Goal: Register for event/course

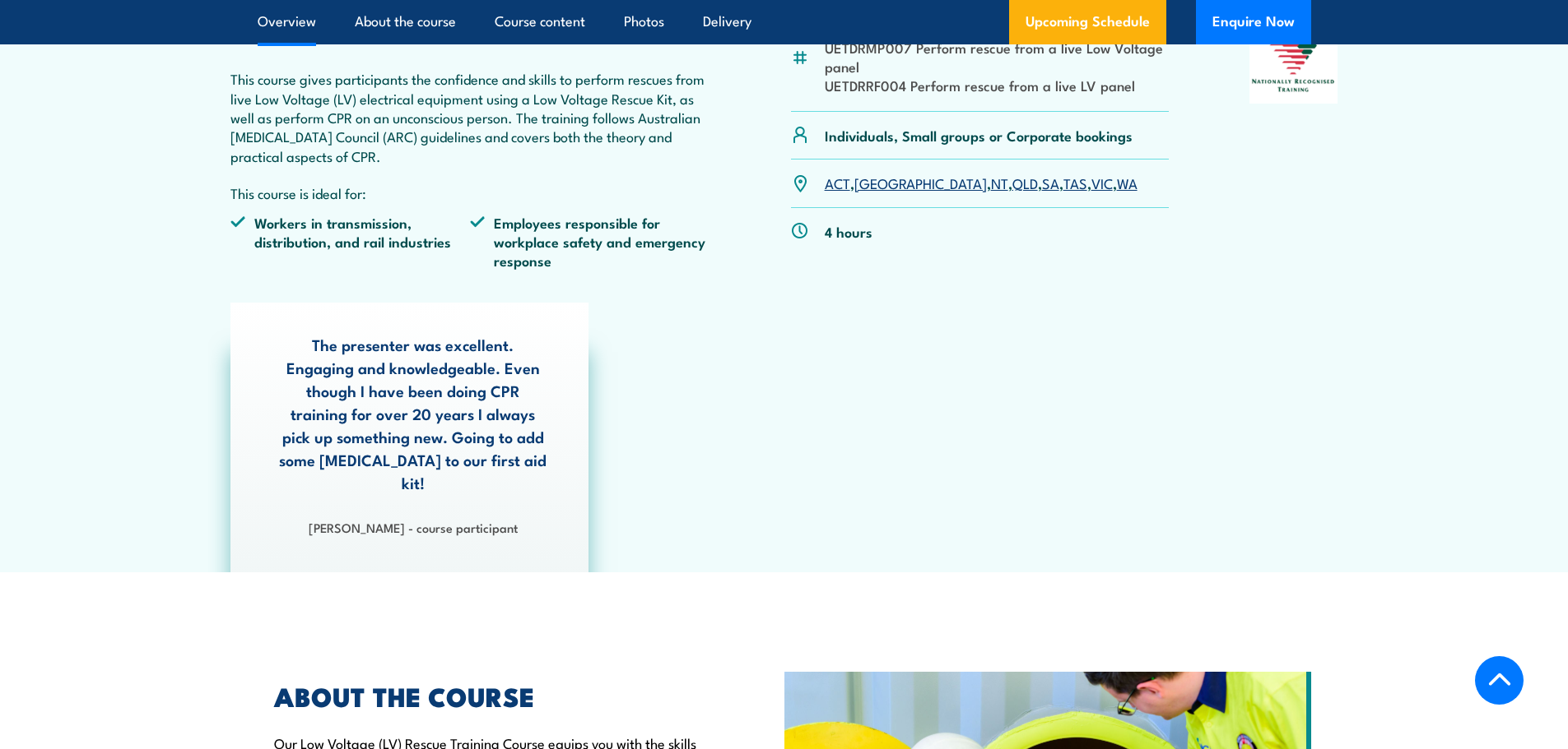
scroll to position [411, 0]
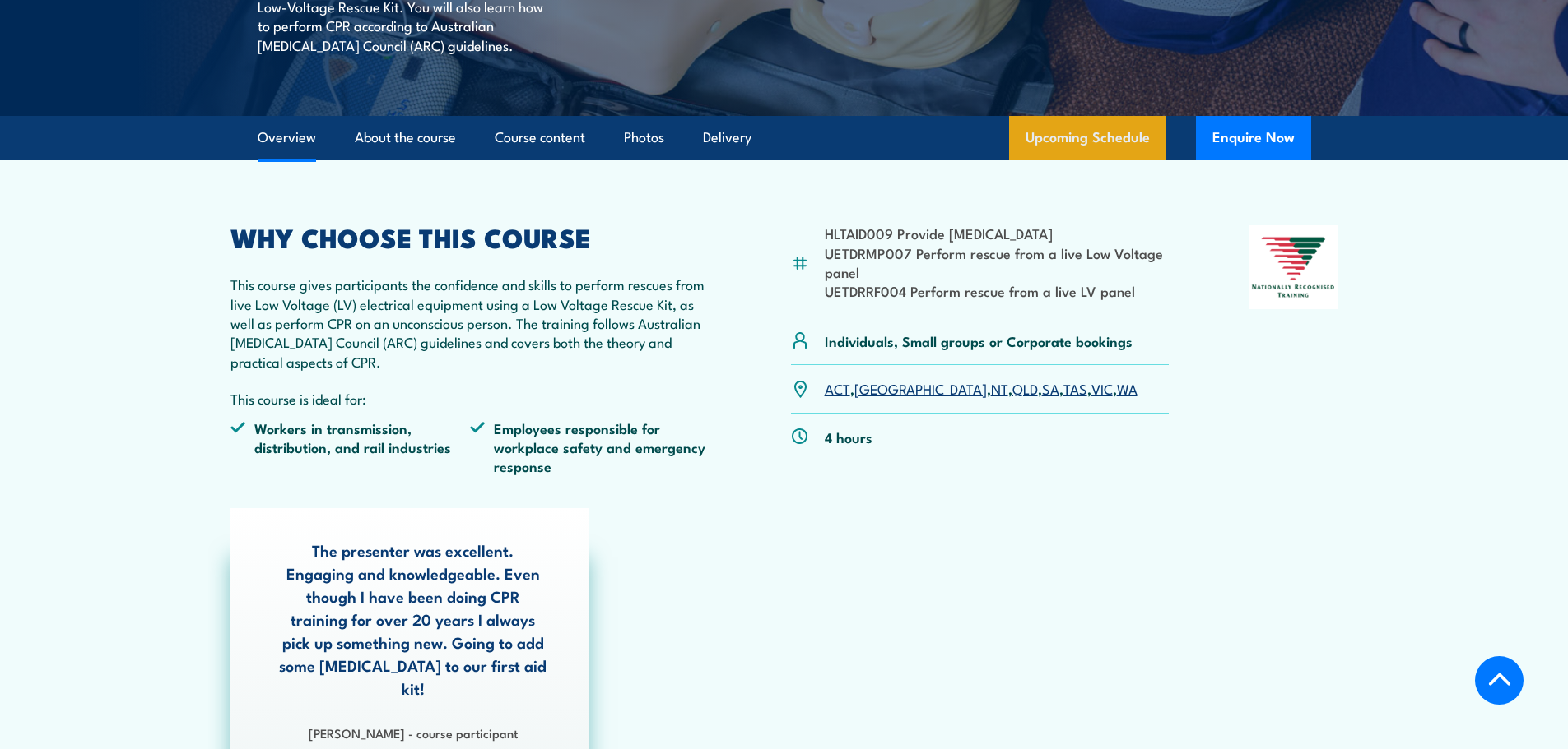
click at [1057, 153] on link "Upcoming Schedule" at bounding box center [1088, 139] width 157 height 44
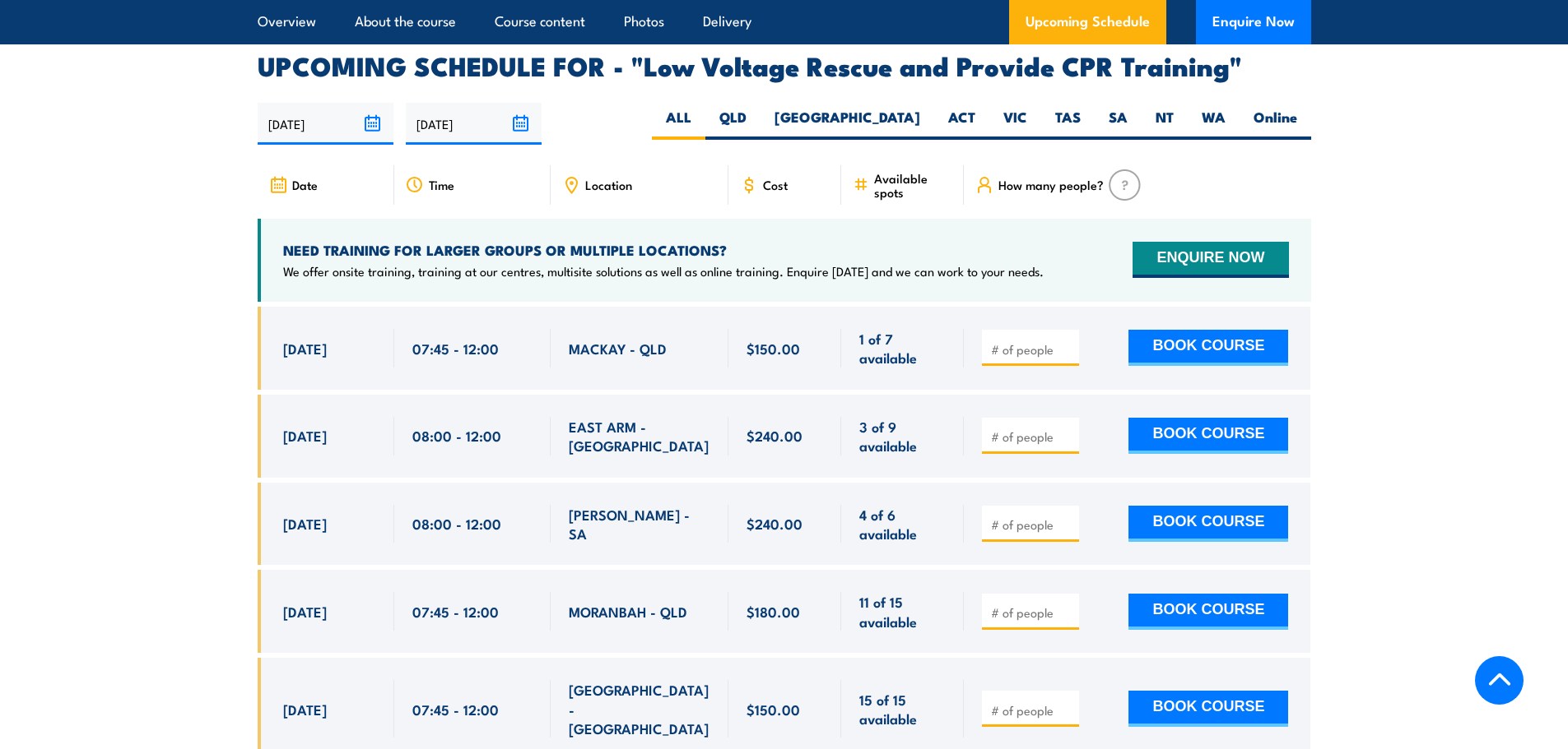
scroll to position [2851, 0]
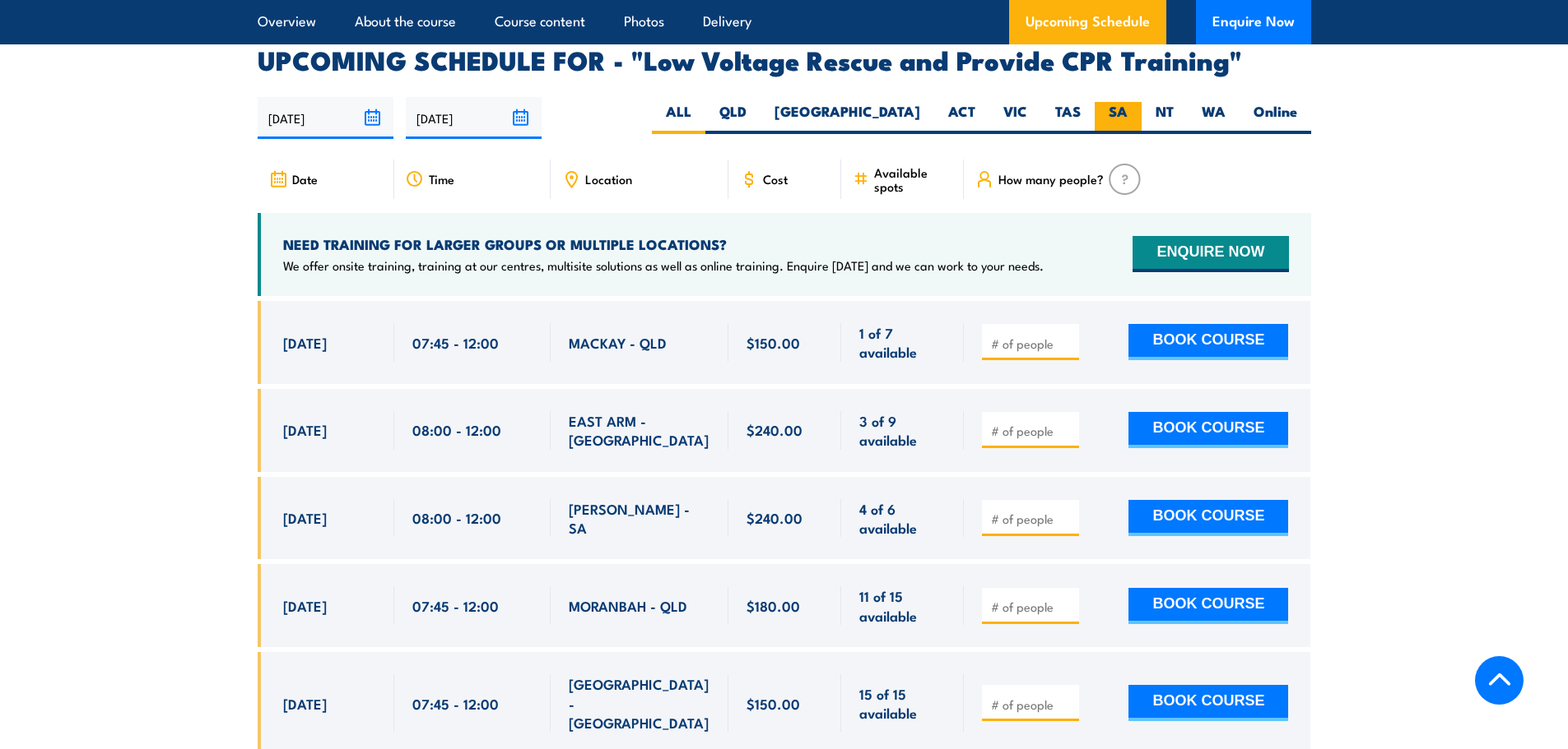
click at [1110, 102] on label "SA" at bounding box center [1118, 118] width 47 height 32
click at [1127, 102] on input "SA" at bounding box center [1133, 107] width 11 height 11
radio input "true"
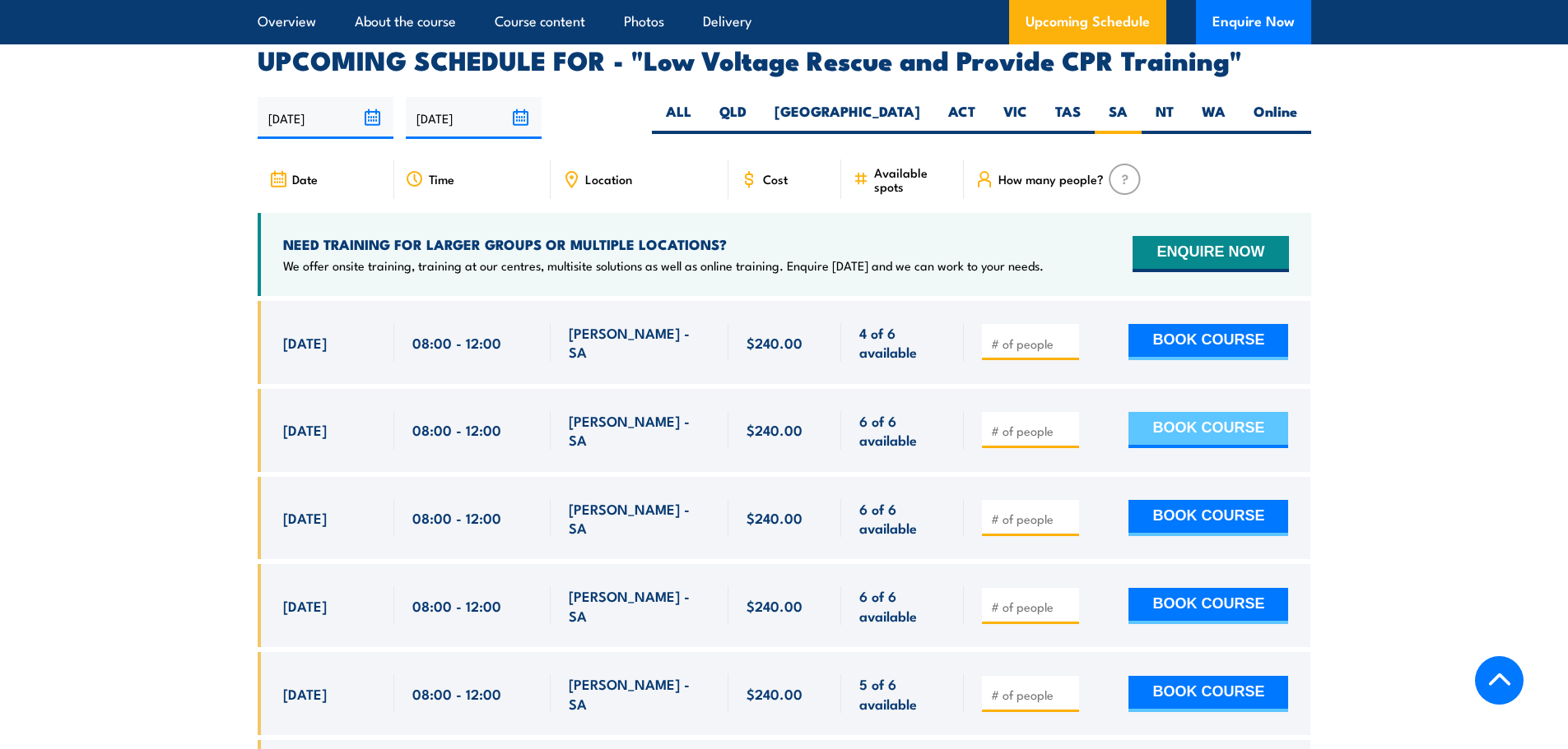
click at [1222, 412] on button "BOOK COURSE" at bounding box center [1208, 430] width 160 height 36
type input "1"
click at [1180, 412] on button "BOOK COURSE" at bounding box center [1208, 430] width 160 height 36
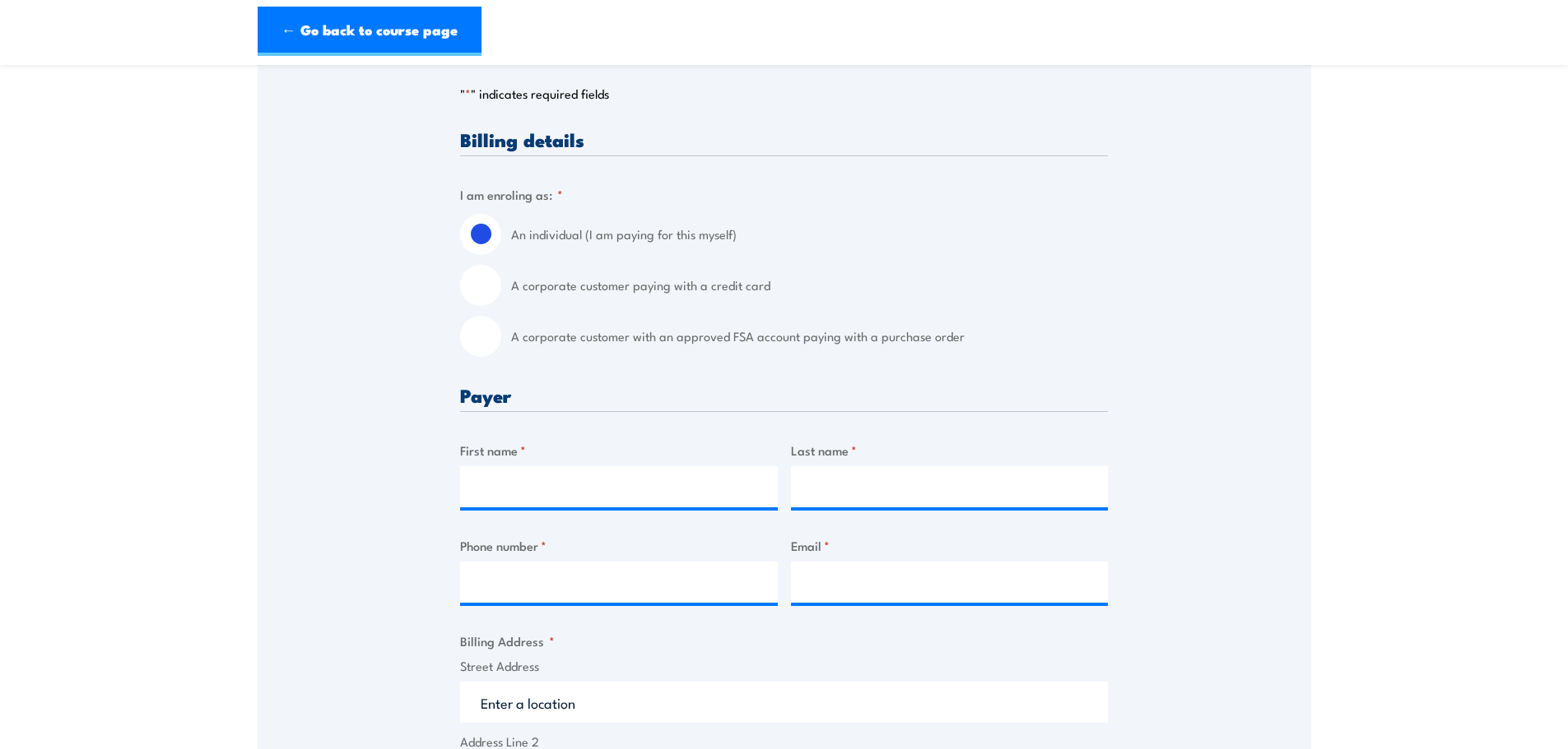
scroll to position [329, 0]
click at [506, 481] on input "First name *" at bounding box center [618, 486] width 317 height 41
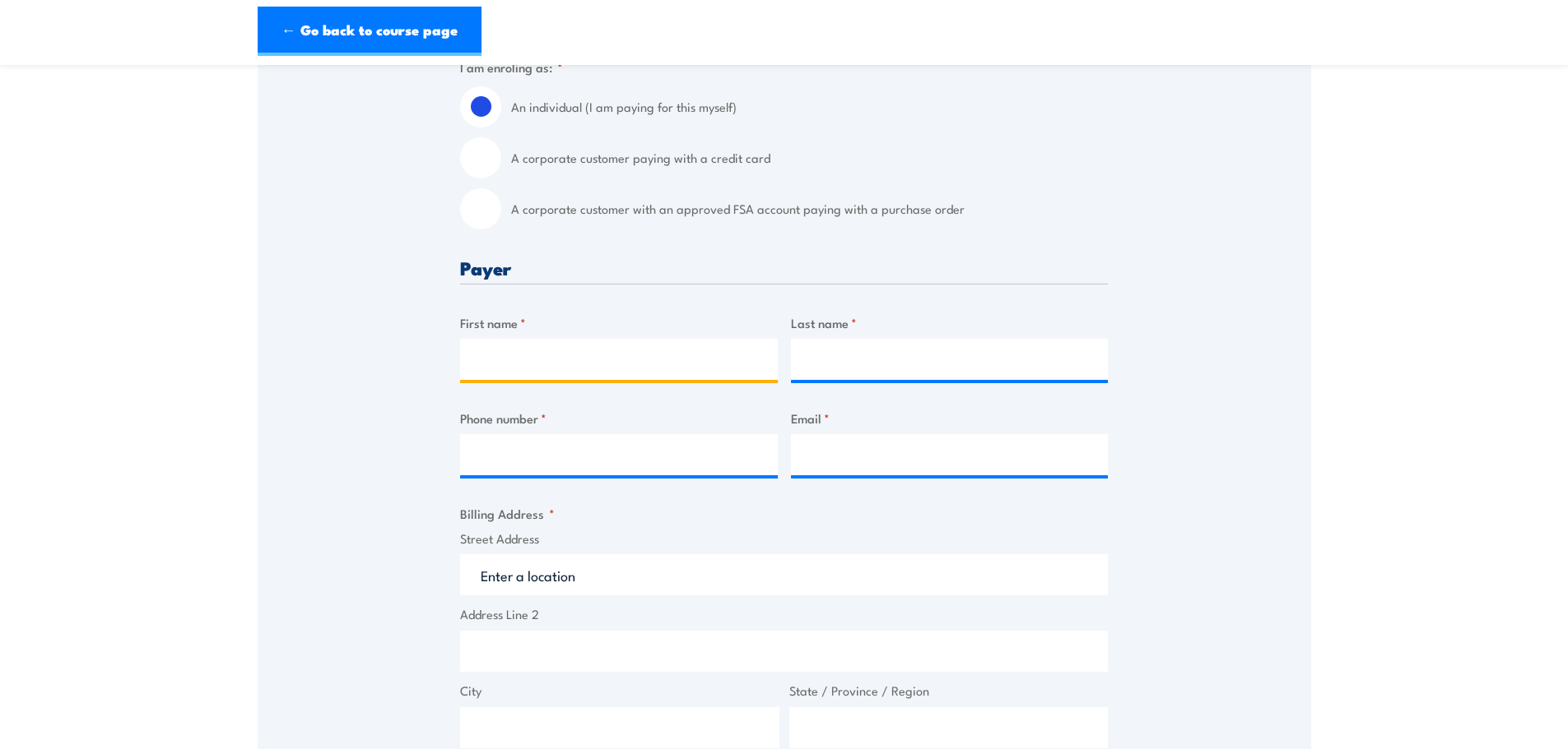
scroll to position [411, 0]
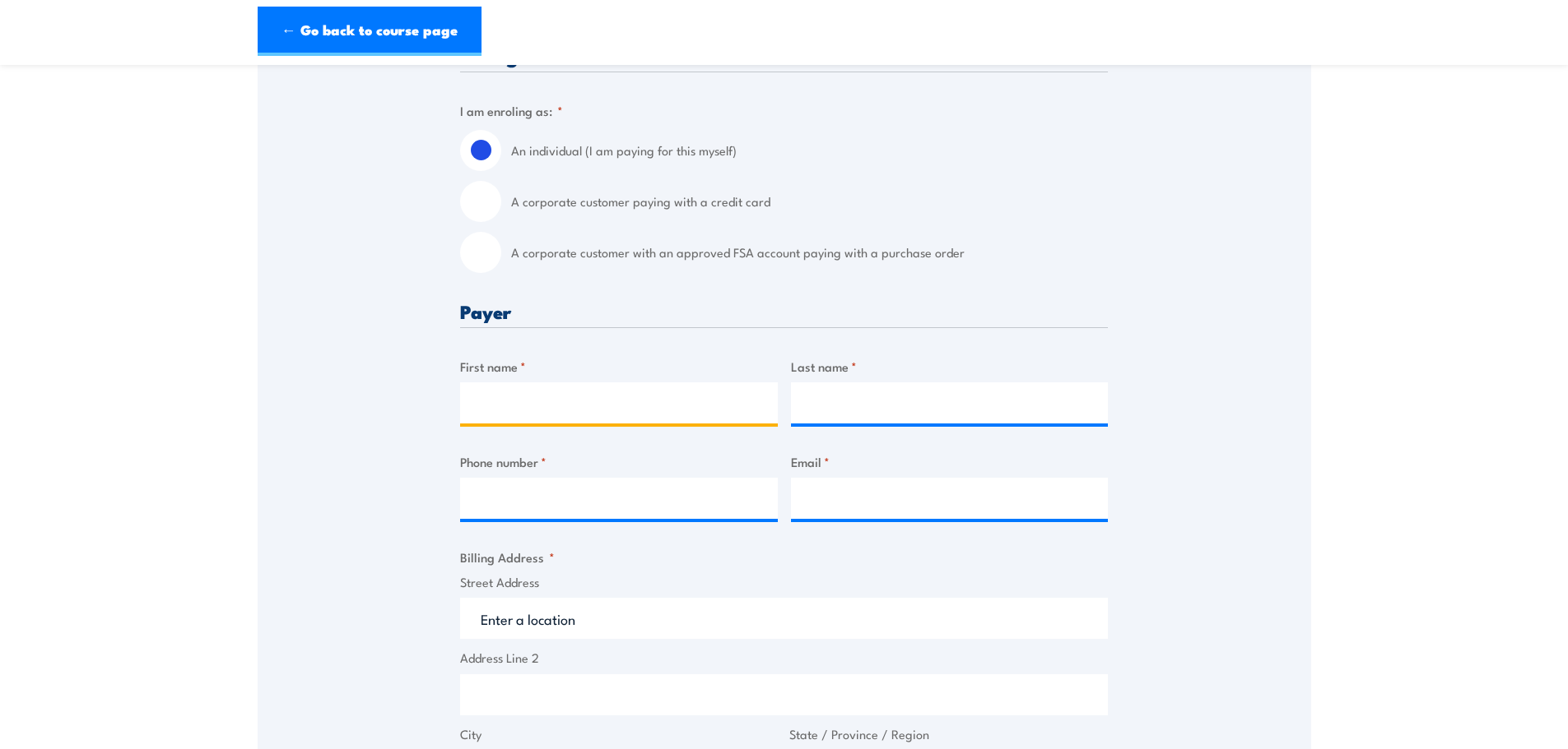
click at [532, 422] on input "First name *" at bounding box center [618, 403] width 317 height 41
type input "T"
type input "[PERSON_NAME]"
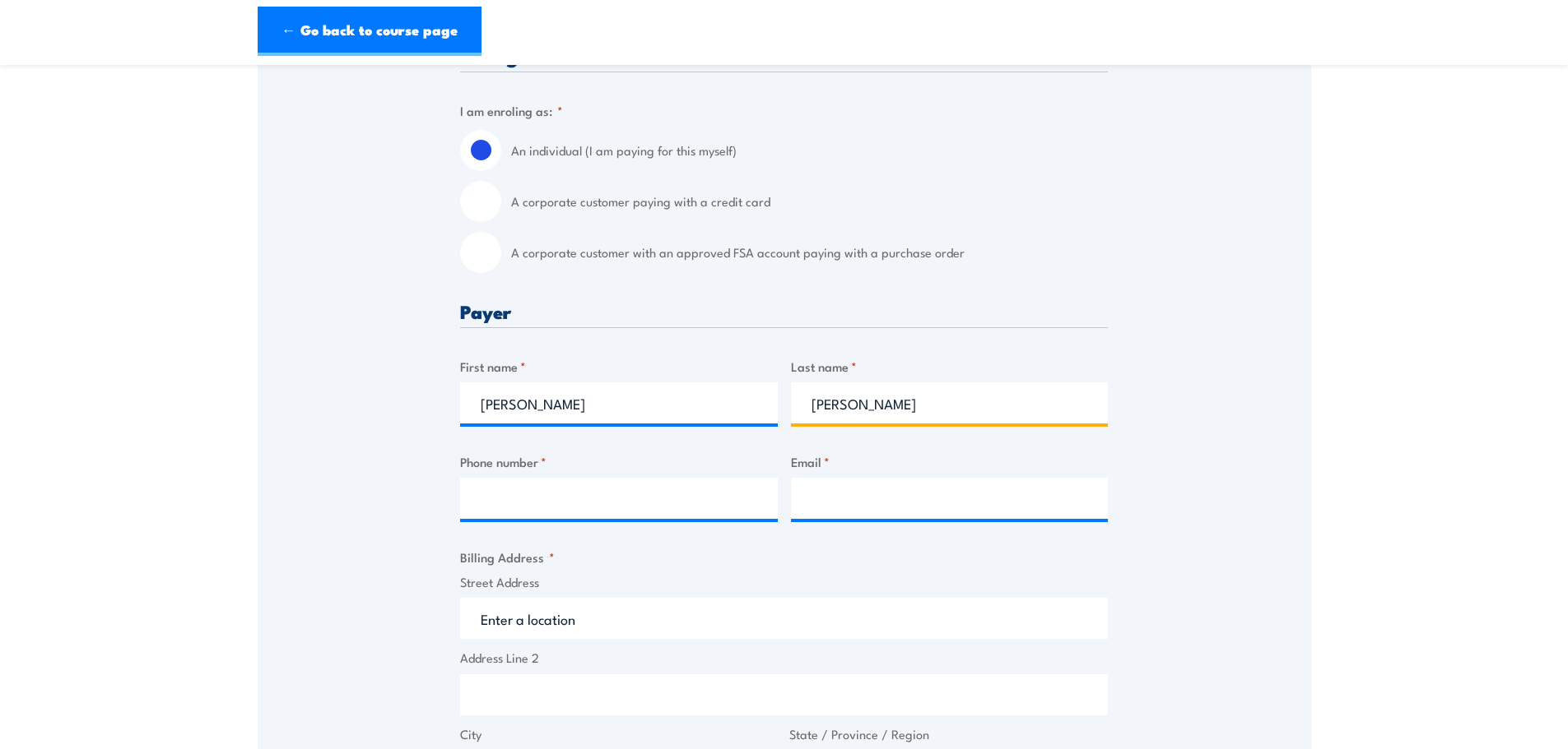
type input "[PERSON_NAME]"
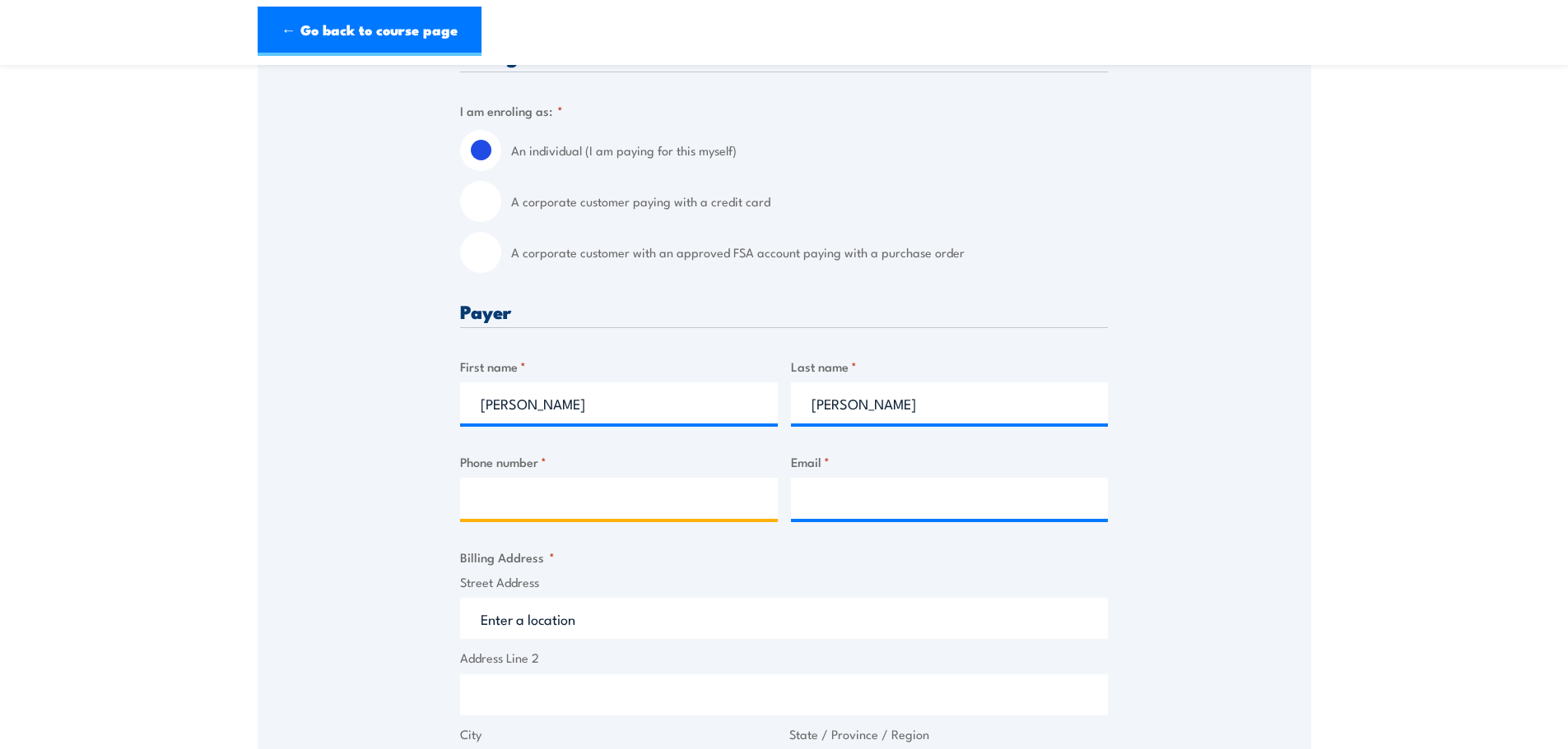
click at [629, 501] on input "Phone number *" at bounding box center [618, 498] width 317 height 41
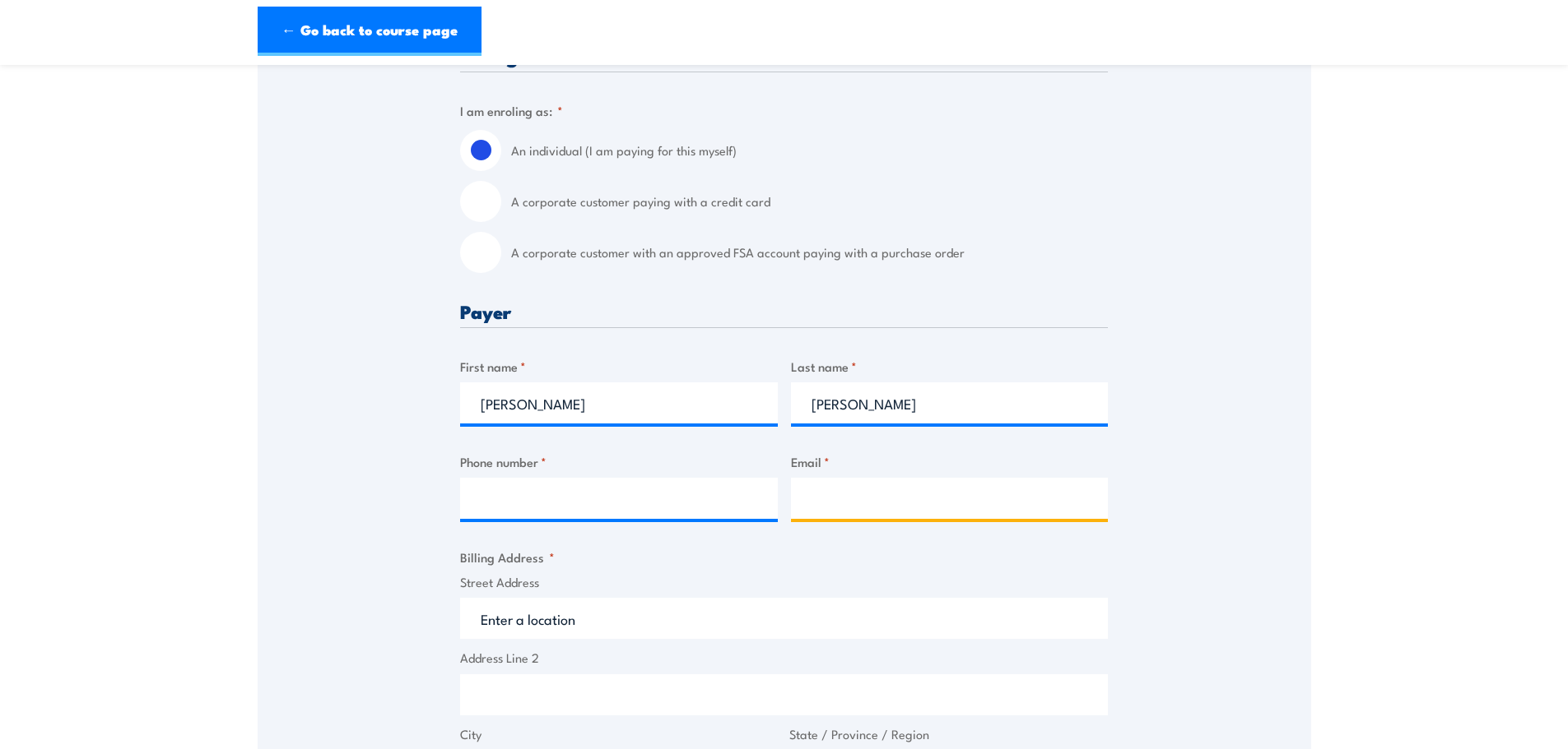
click at [863, 510] on input "Email *" at bounding box center [950, 498] width 317 height 41
paste input "[PERSON_NAME][EMAIL_ADDRESS][DOMAIN_NAME]"
type input "[PERSON_NAME][EMAIL_ADDRESS][DOMAIN_NAME]"
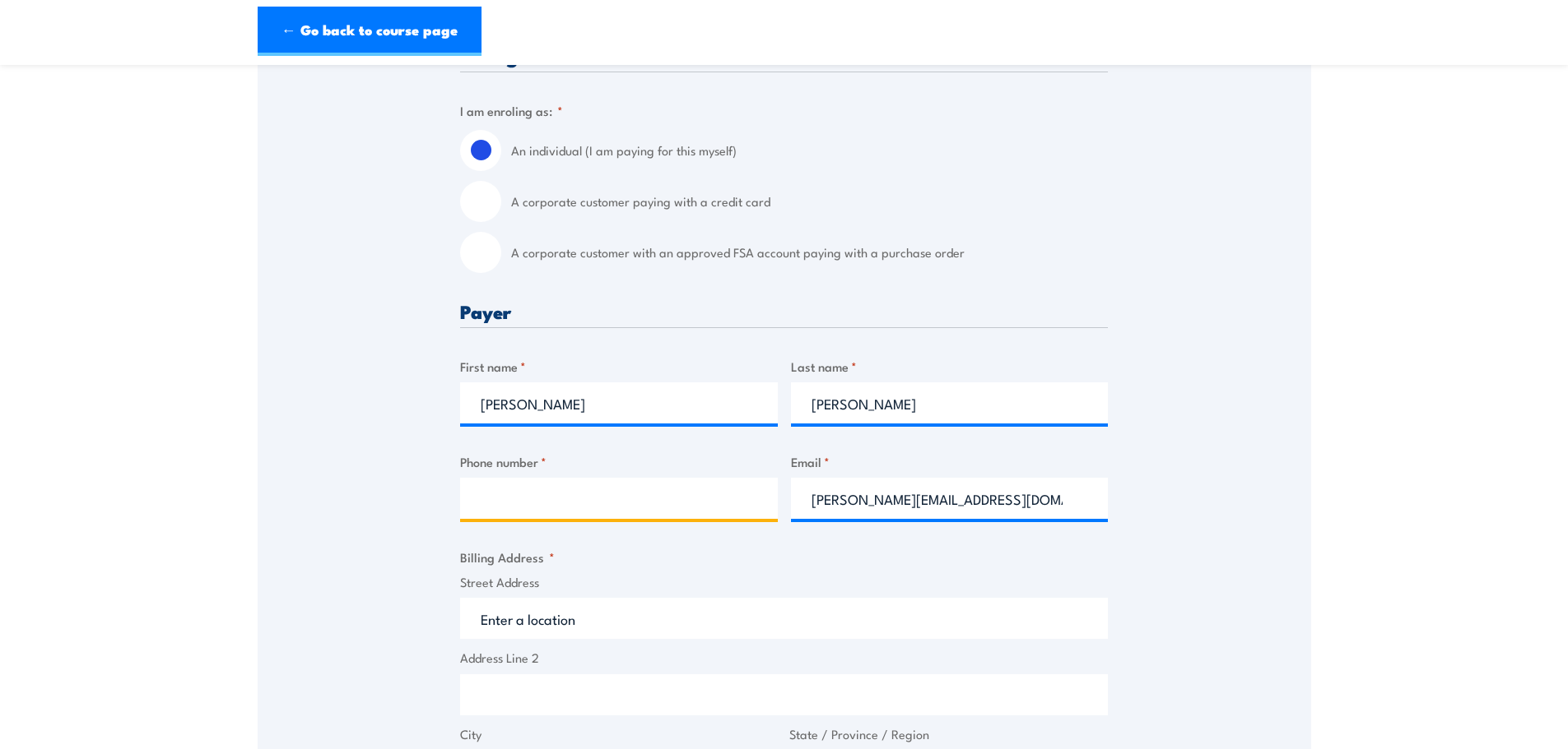
click at [556, 498] on input "Phone number *" at bounding box center [618, 498] width 317 height 41
paste input "0419995717"
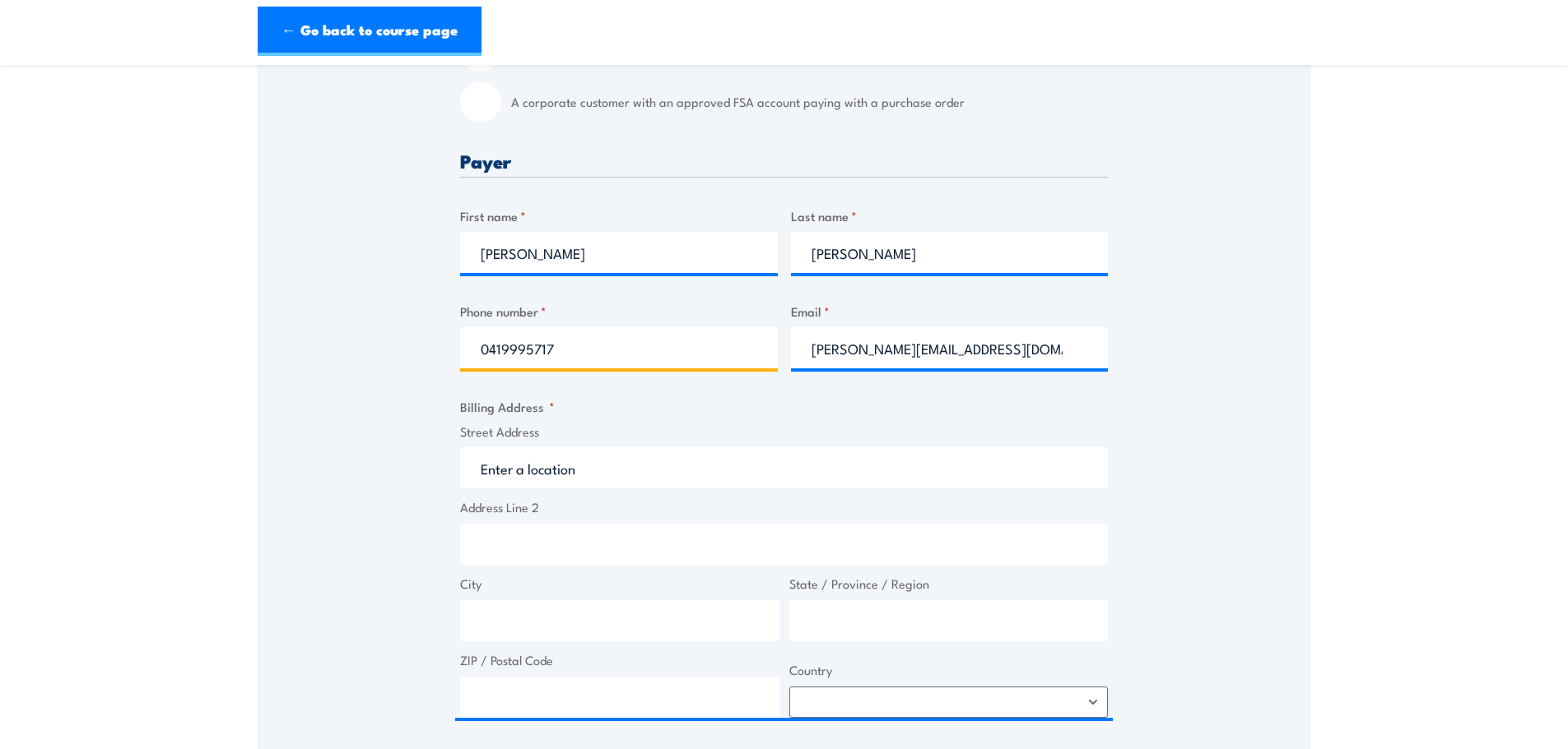
scroll to position [575, 0]
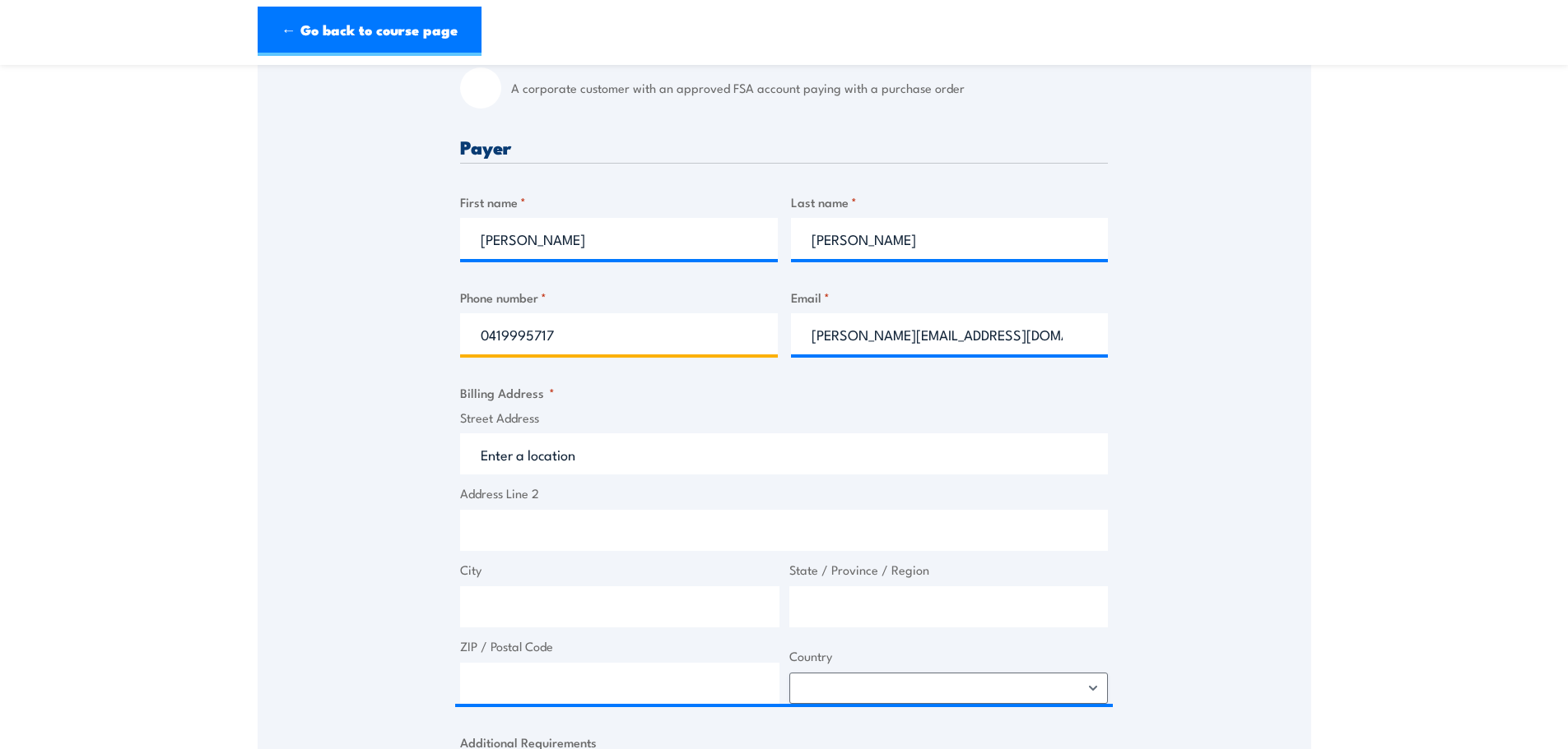
type input "0419995717"
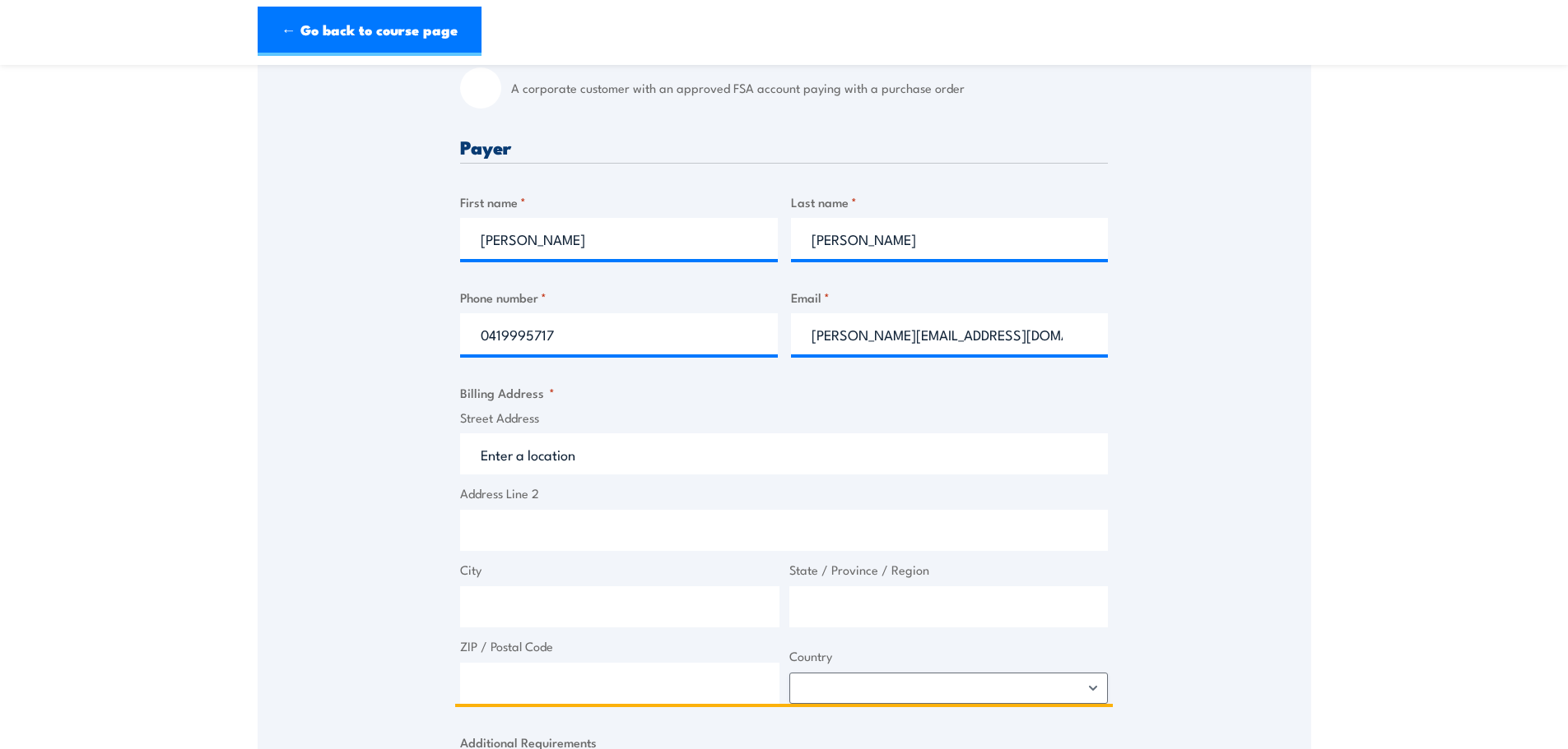
drag, startPoint x: 590, startPoint y: 462, endPoint x: 376, endPoint y: 447, distance: 214.5
click at [382, 449] on div "Speak to a specialist CALL [PHONE_NUMBER] CALL [PHONE_NUMBER] " * " indicates r…" at bounding box center [784, 544] width 1054 height 1670
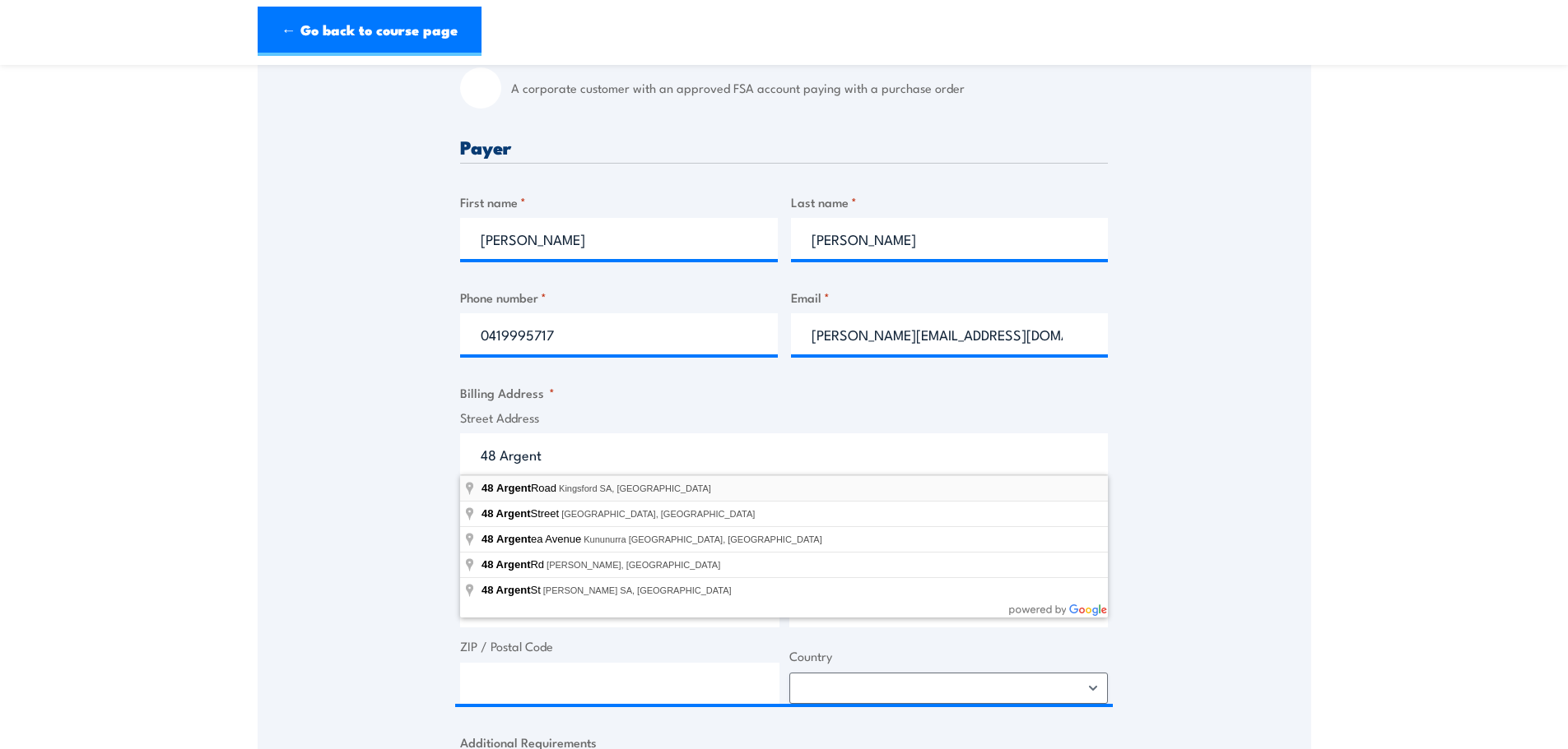
type input "[STREET_ADDRESS]"
type input "Kingsford"
type input "[GEOGRAPHIC_DATA]"
type input "5118"
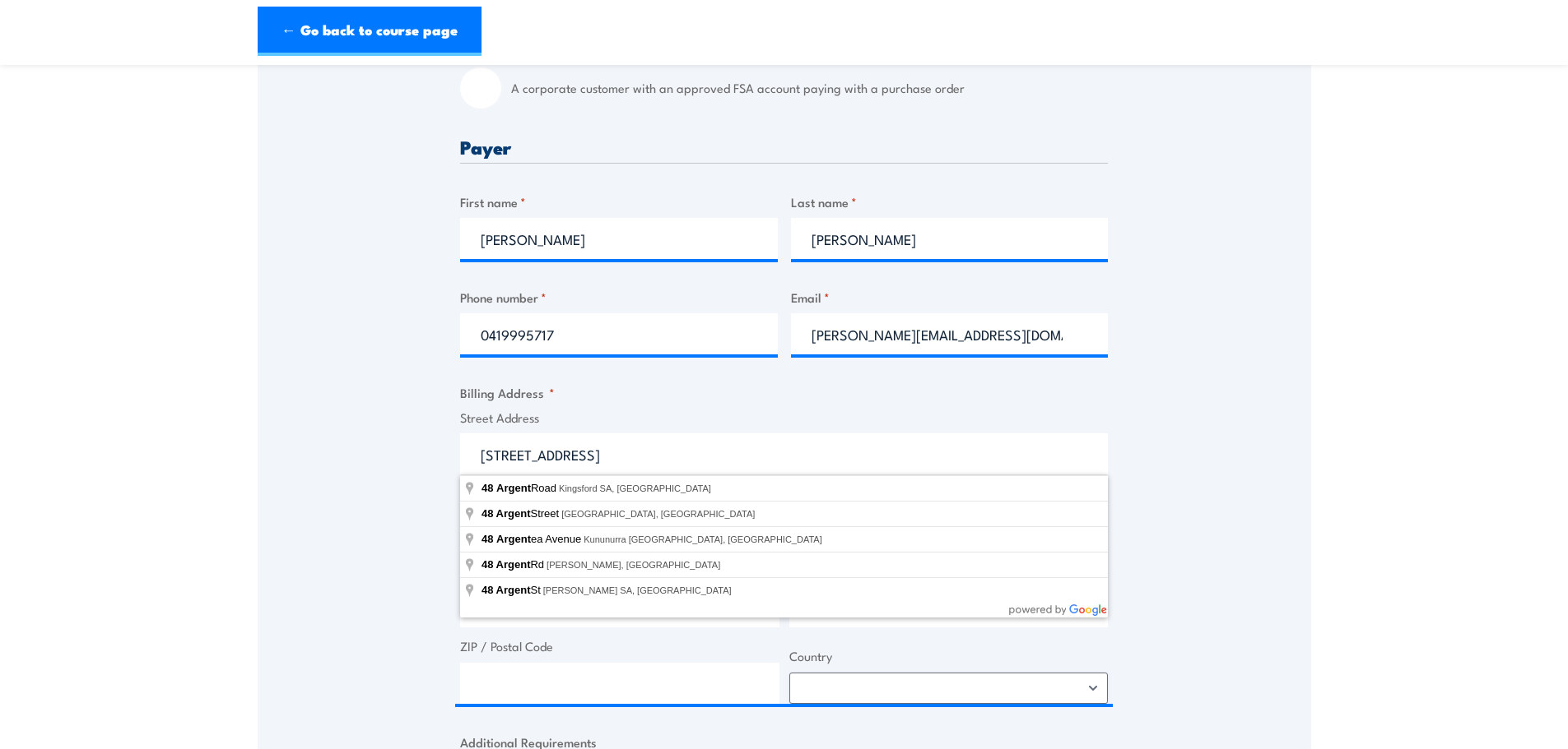
select select "[GEOGRAPHIC_DATA]"
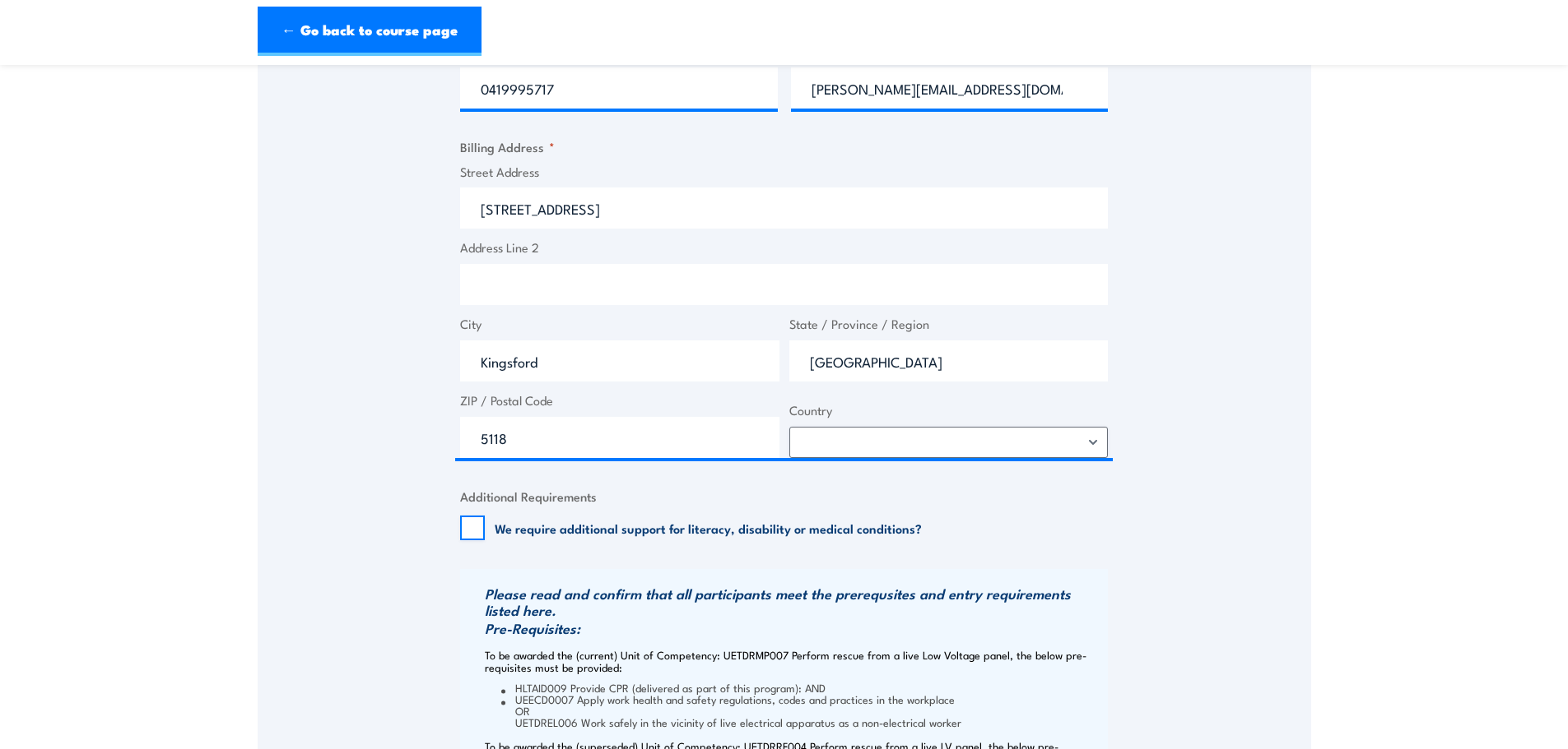
scroll to position [823, 0]
click at [446, 516] on div "Speak to a specialist CALL [PHONE_NUMBER] CALL [PHONE_NUMBER] " * " indicates r…" at bounding box center [784, 298] width 1054 height 1670
click at [468, 527] on input "We require additional support for literacy, disability or medical conditions?" at bounding box center [472, 527] width 25 height 25
checkbox input "true"
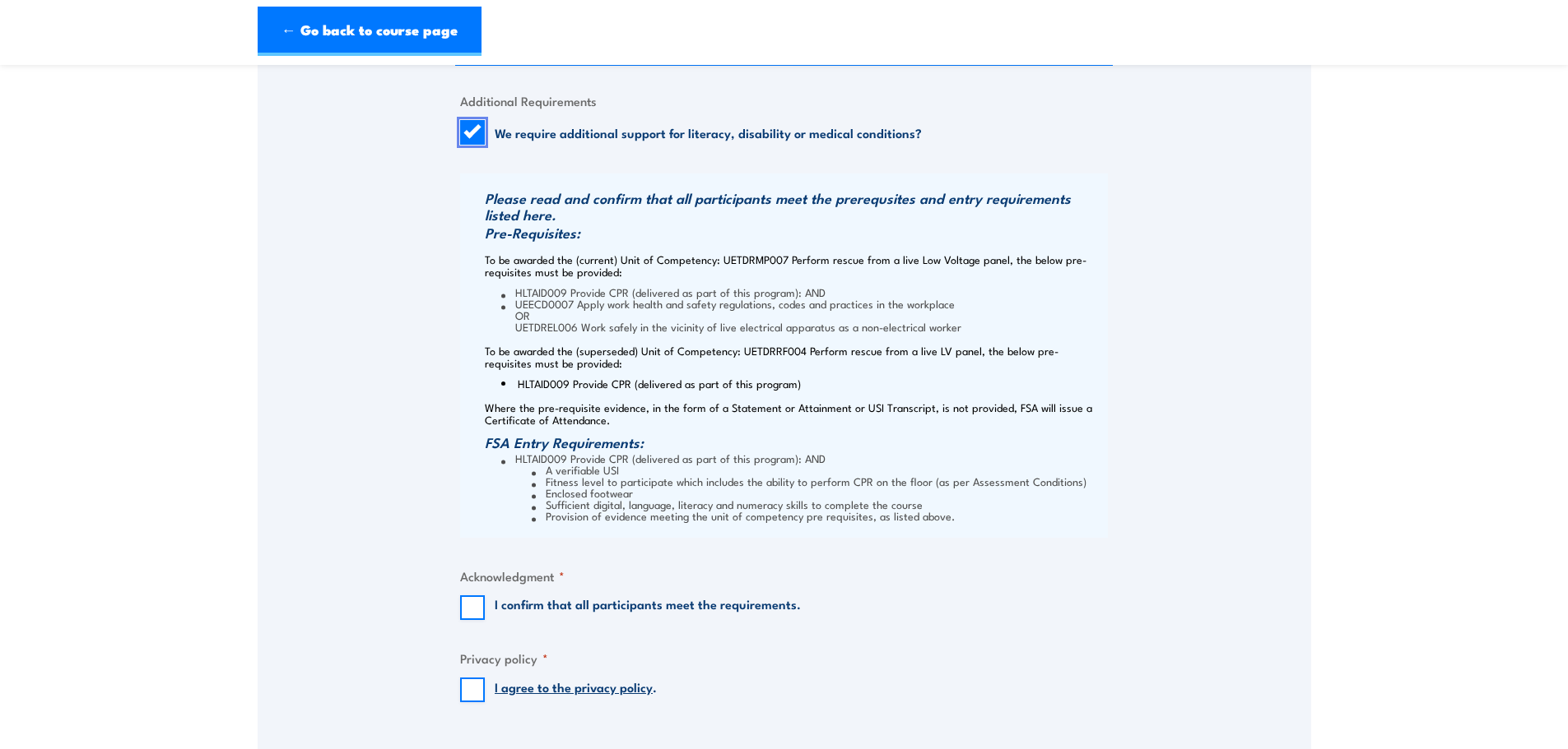
scroll to position [1316, 0]
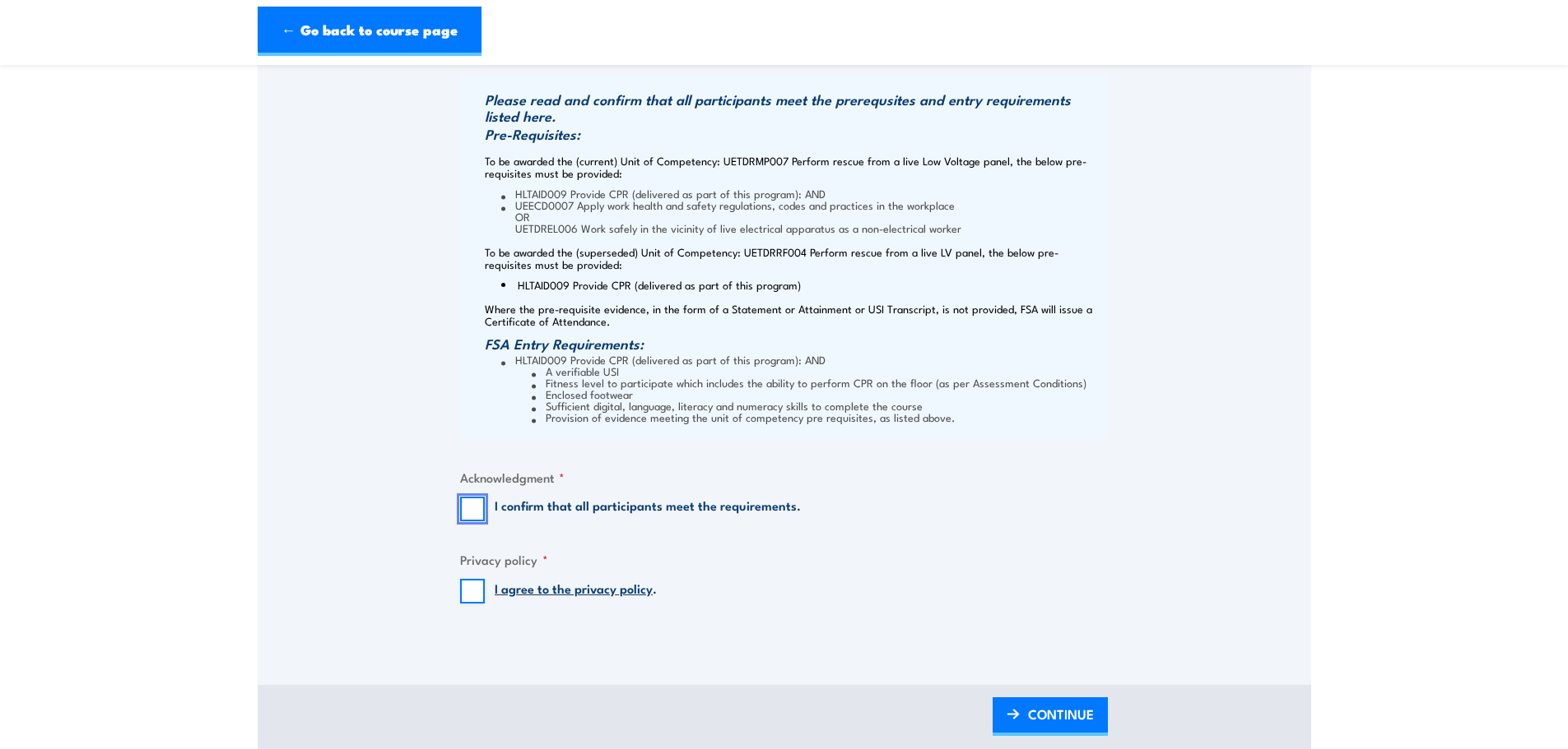
click at [471, 506] on input "I confirm that all participants meet the requirements." at bounding box center [472, 509] width 25 height 25
checkbox input "true"
click at [475, 600] on input "I agree to the privacy policy ." at bounding box center [472, 591] width 25 height 25
checkbox input "true"
click at [1087, 711] on span "CONTINUE" at bounding box center [1061, 714] width 66 height 44
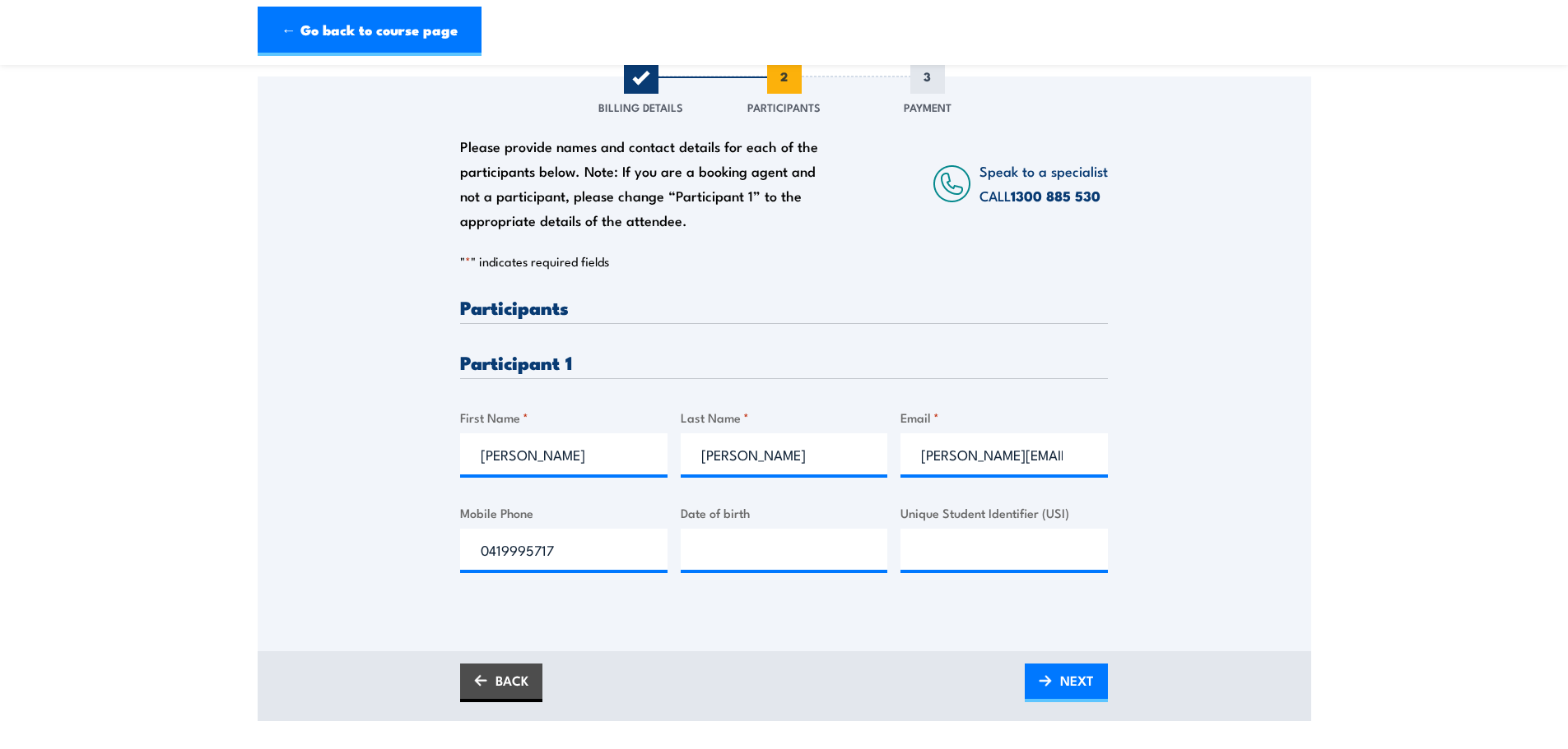
scroll to position [247, 0]
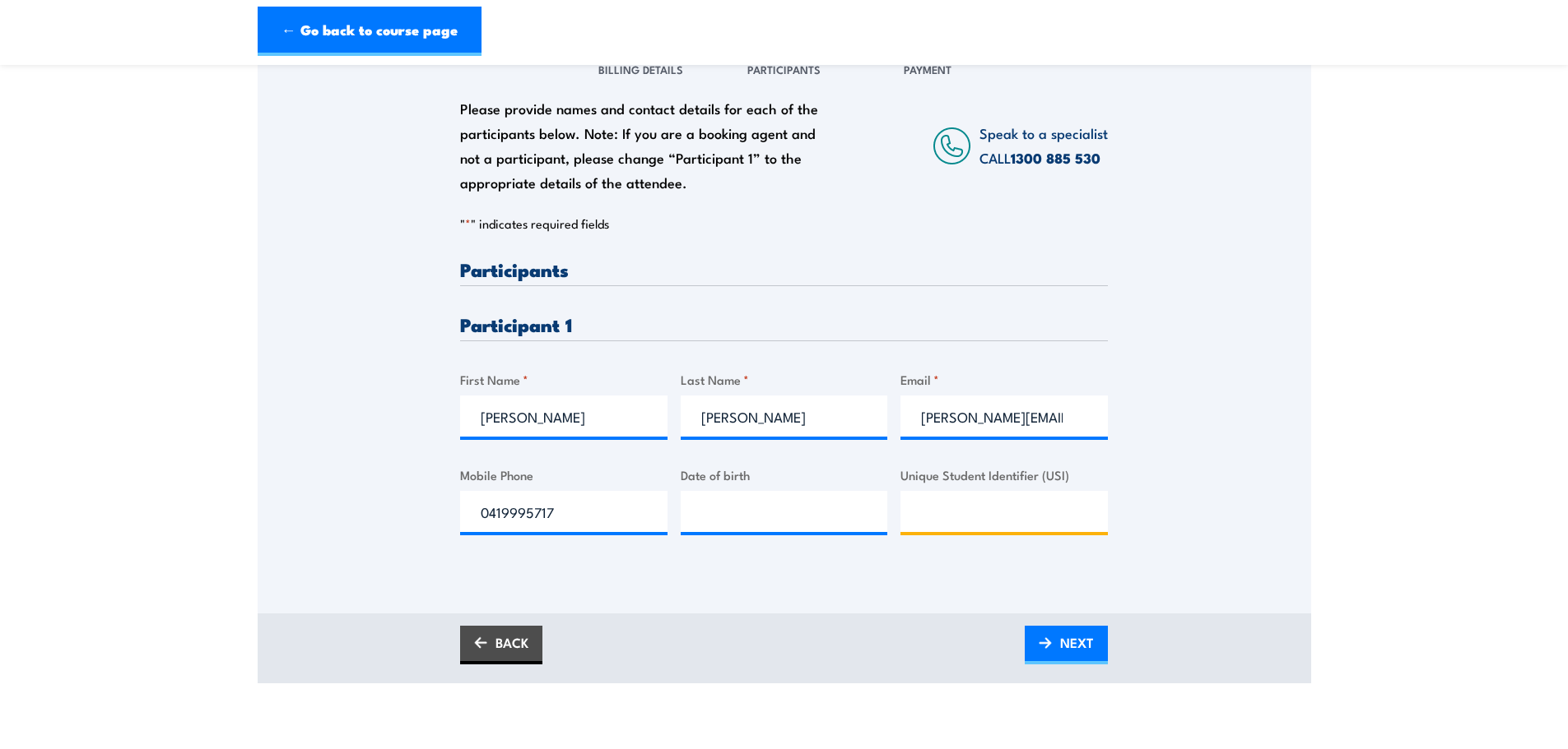
click at [955, 506] on input "Unique Student Identifier (USI)" at bounding box center [1004, 511] width 207 height 41
paste input "JY8RLAKGLV"
type input "JY8RLAKGLV"
click at [835, 531] on input "__/__/____" at bounding box center [784, 511] width 207 height 41
paste input "19/73/0922"
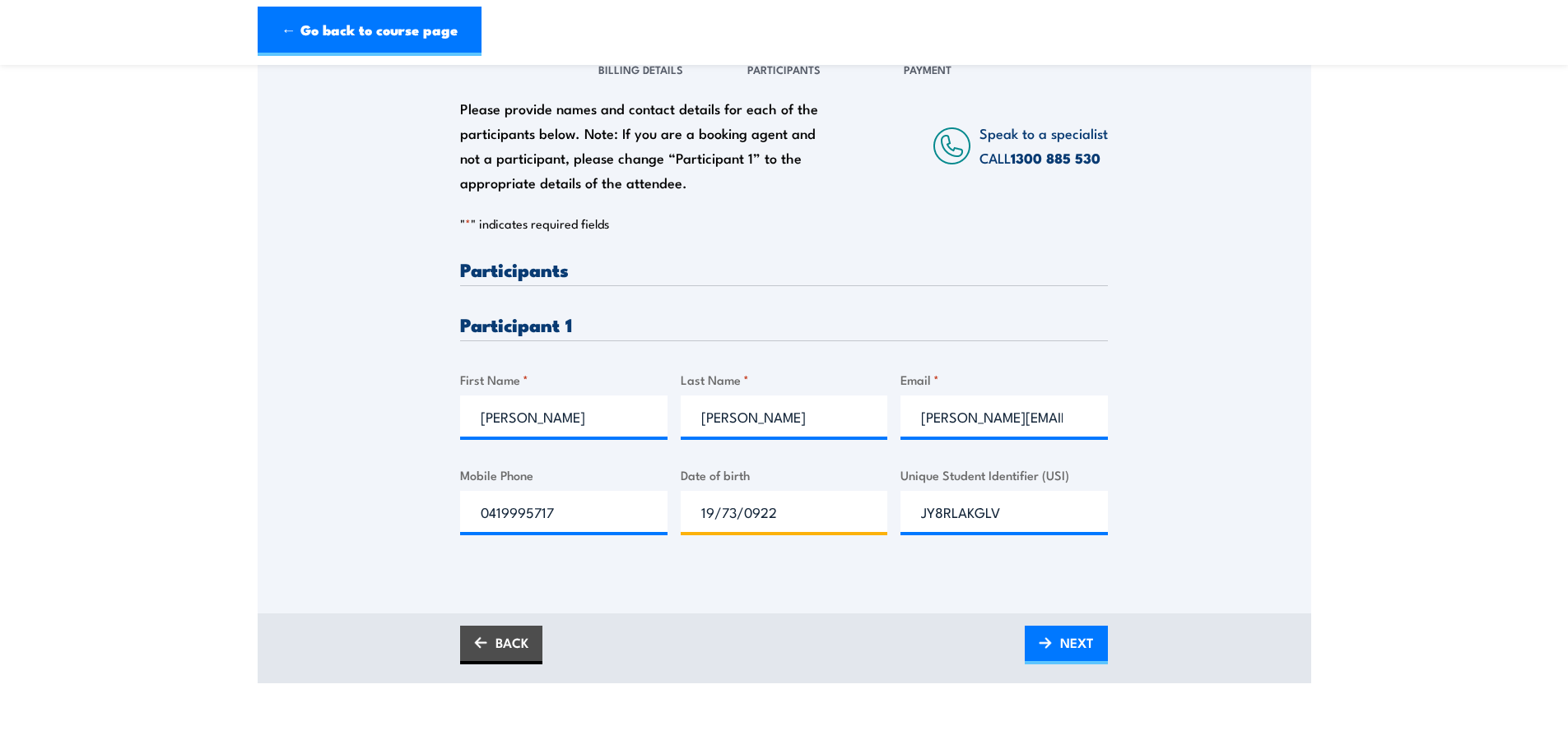
drag, startPoint x: 826, startPoint y: 512, endPoint x: 605, endPoint y: 507, distance: 221.1
click at [605, 507] on div "Please provide names and contact details for each of the participants below. No…" at bounding box center [784, 410] width 648 height 301
type input "[DATE]"
click at [1038, 631] on link "NEXT" at bounding box center [1066, 645] width 83 height 38
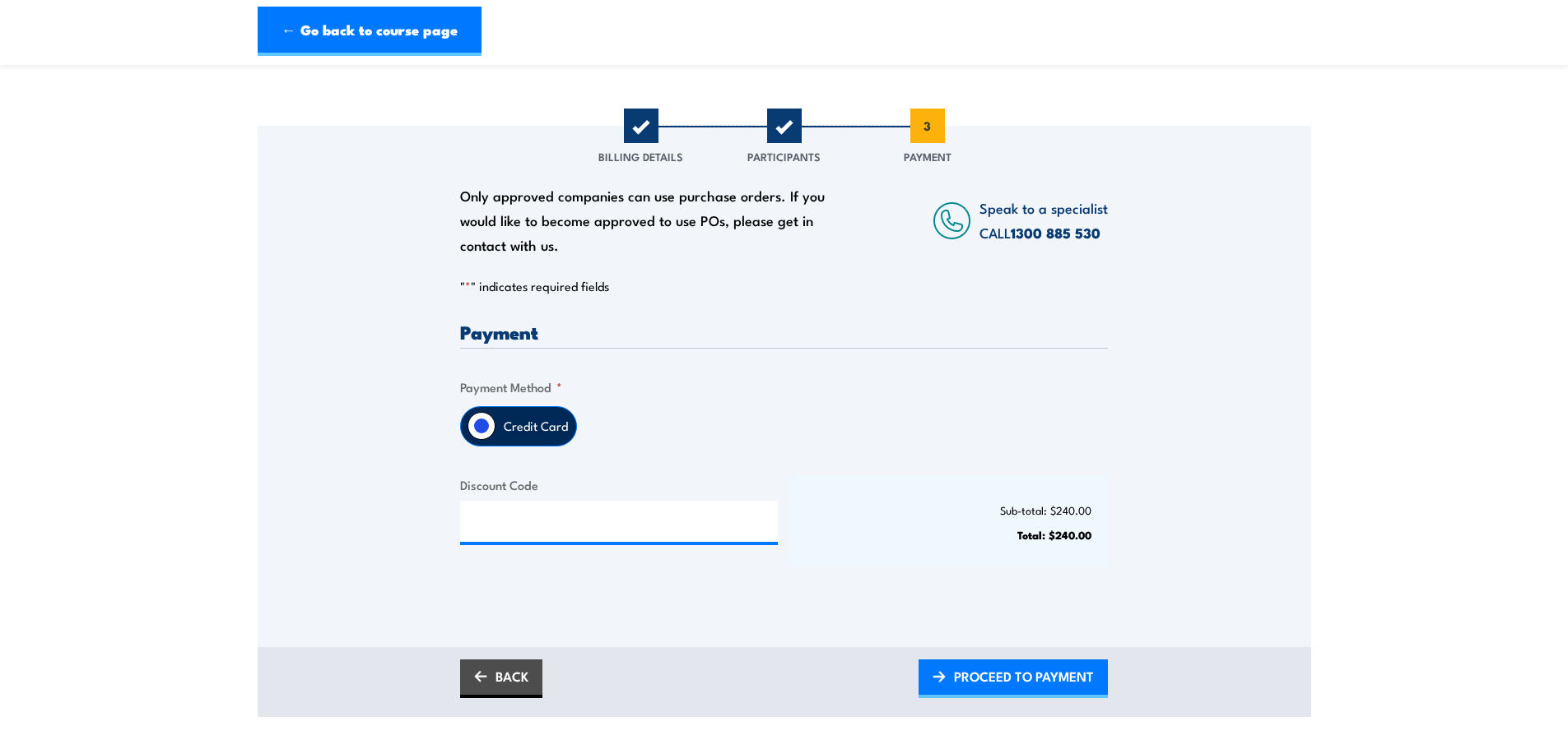
scroll to position [164, 0]
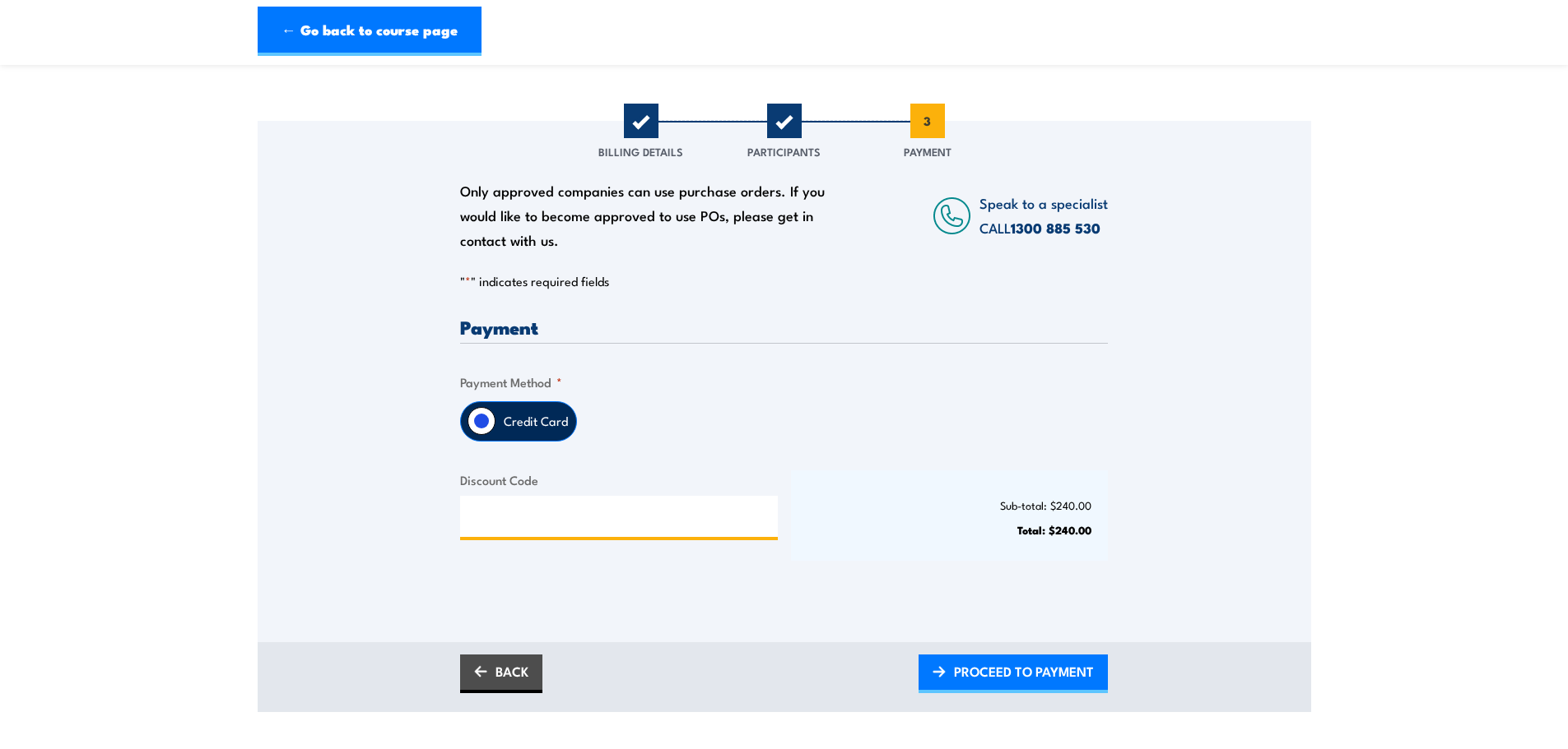
click at [542, 520] on input "Discount Code" at bounding box center [618, 516] width 317 height 41
drag, startPoint x: 508, startPoint y: 445, endPoint x: 513, endPoint y: 422, distance: 23.5
click at [508, 445] on div "Payment Only approved companies can use purchase orders. If you would like to b…" at bounding box center [784, 453] width 648 height 272
click at [513, 422] on label "Credit Card" at bounding box center [535, 421] width 80 height 38
click at [495, 422] on input "Credit Card" at bounding box center [481, 421] width 28 height 28
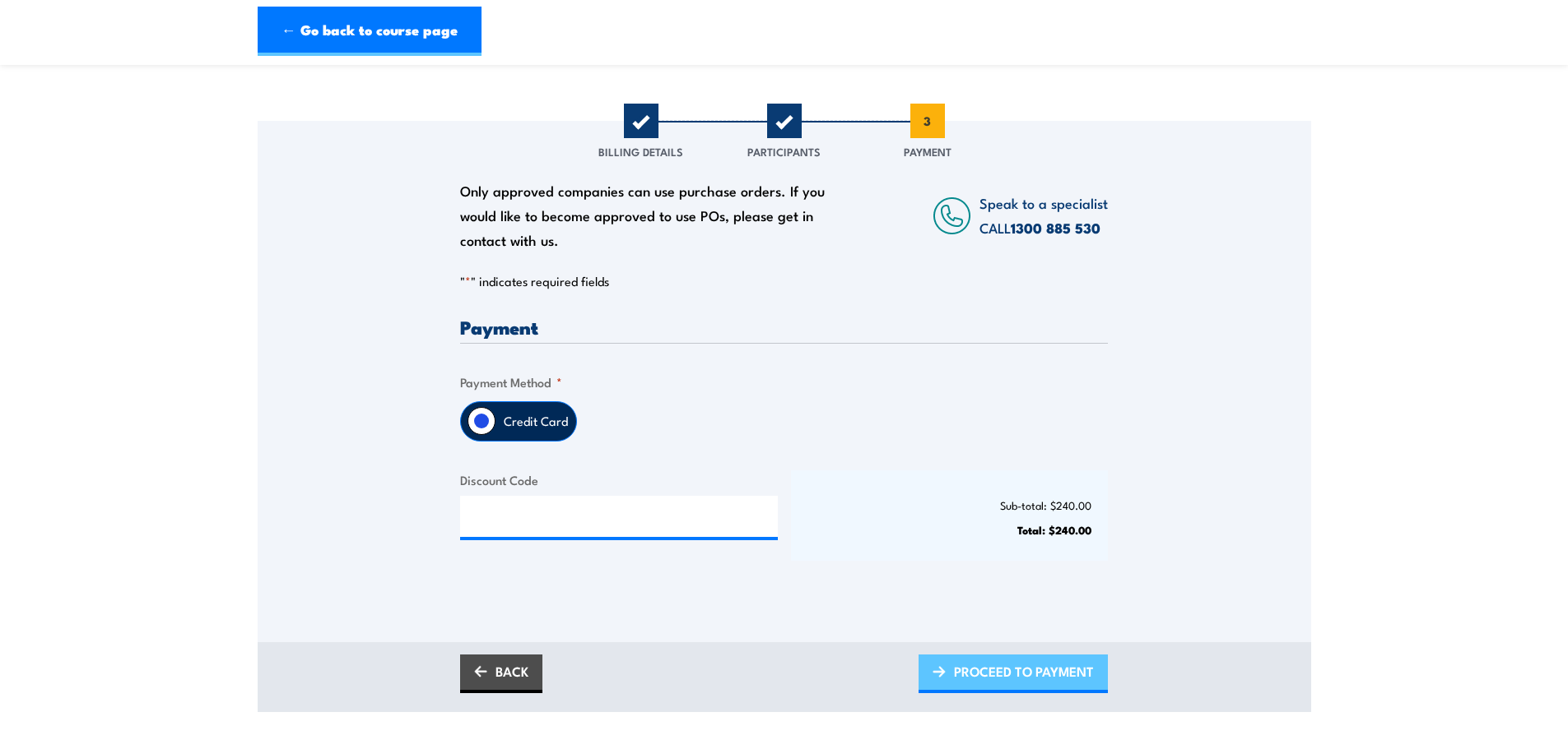
click at [1042, 690] on link "PROCEED TO PAYMENT" at bounding box center [1013, 674] width 189 height 38
